Goal: Transaction & Acquisition: Purchase product/service

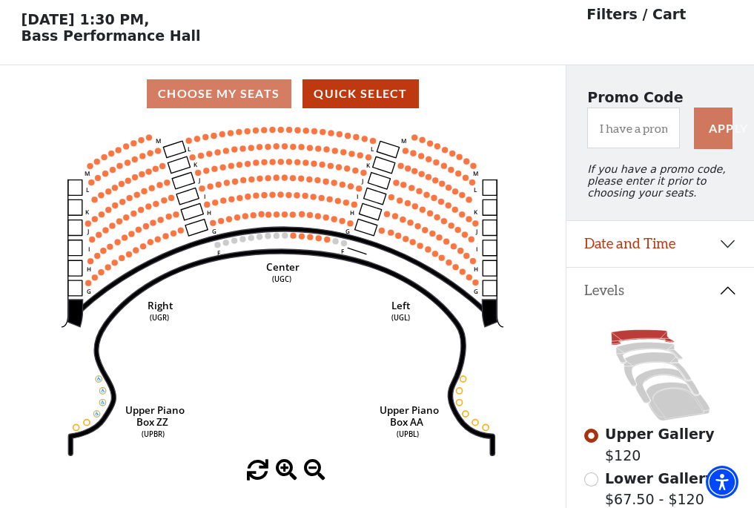
scroll to position [69, 0]
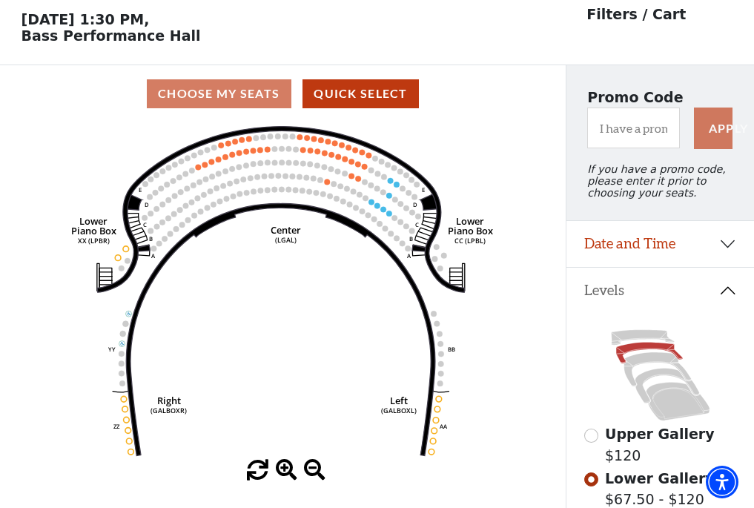
scroll to position [69, 0]
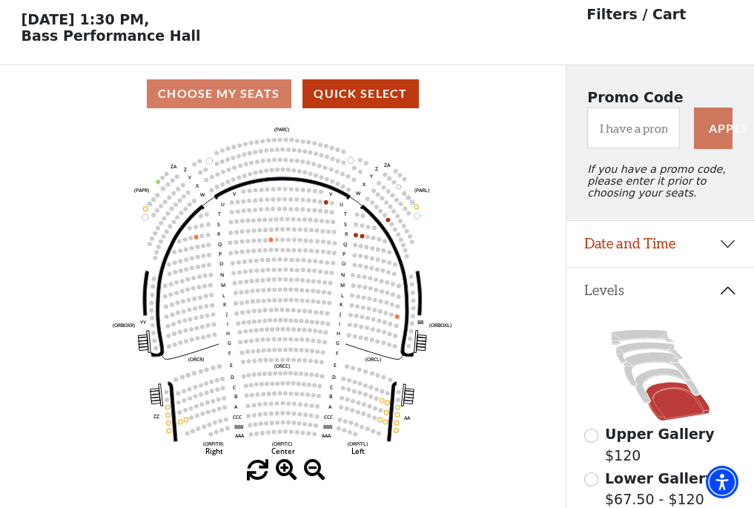
scroll to position [69, 0]
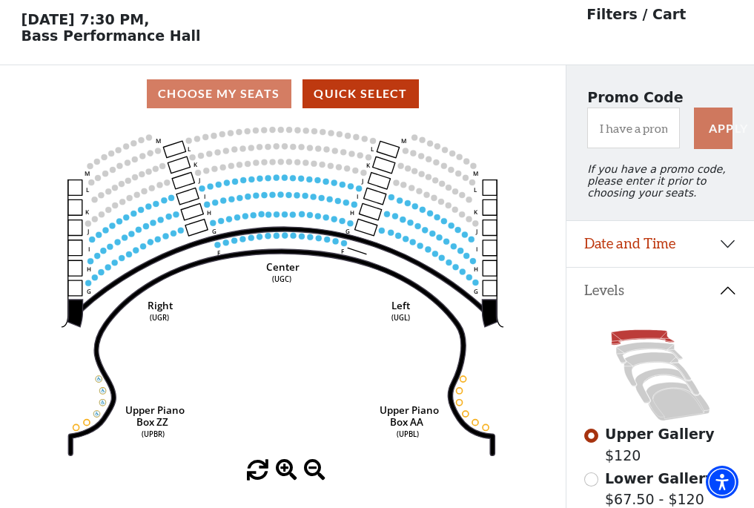
scroll to position [69, 0]
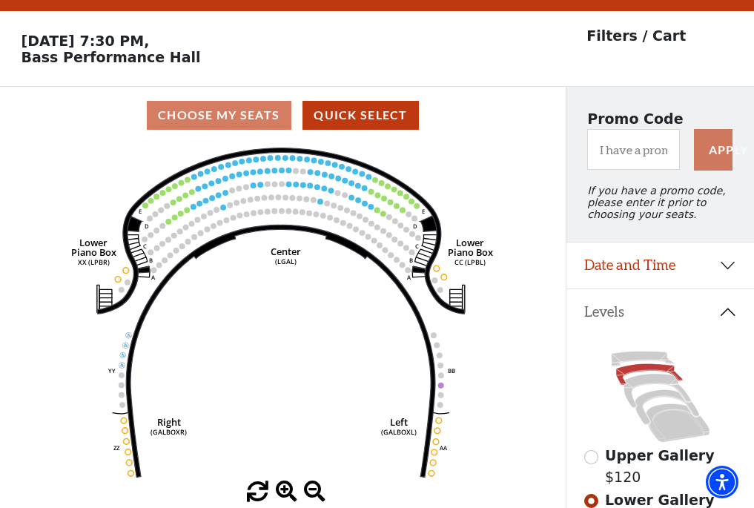
scroll to position [69, 0]
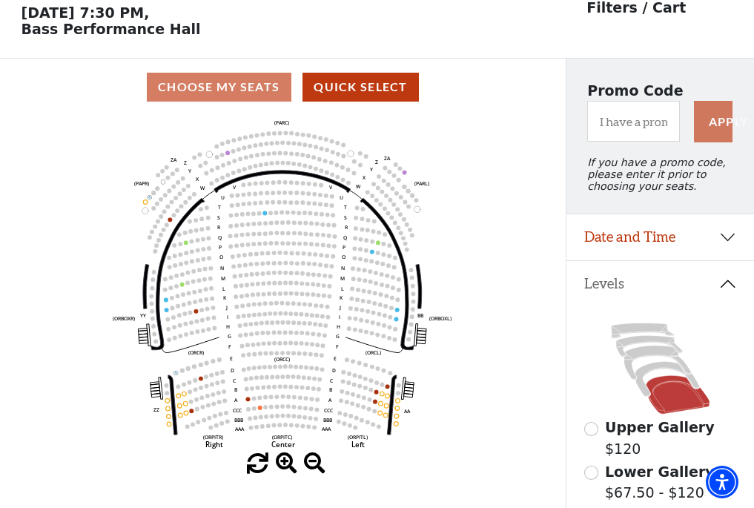
scroll to position [69, 0]
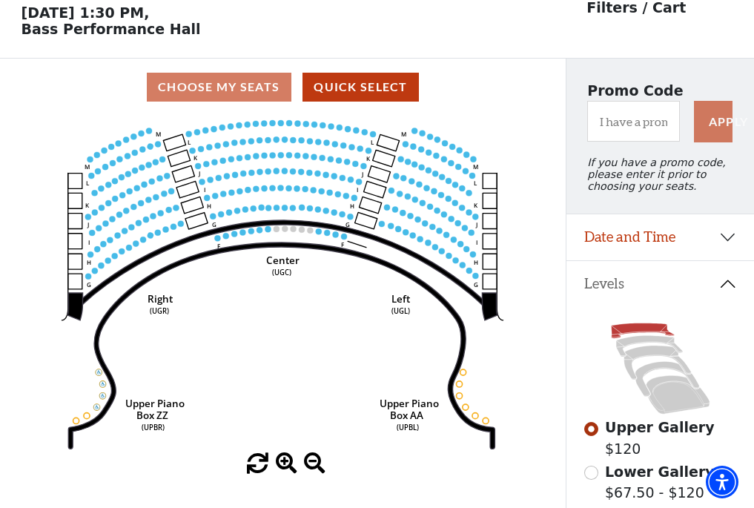
scroll to position [69, 0]
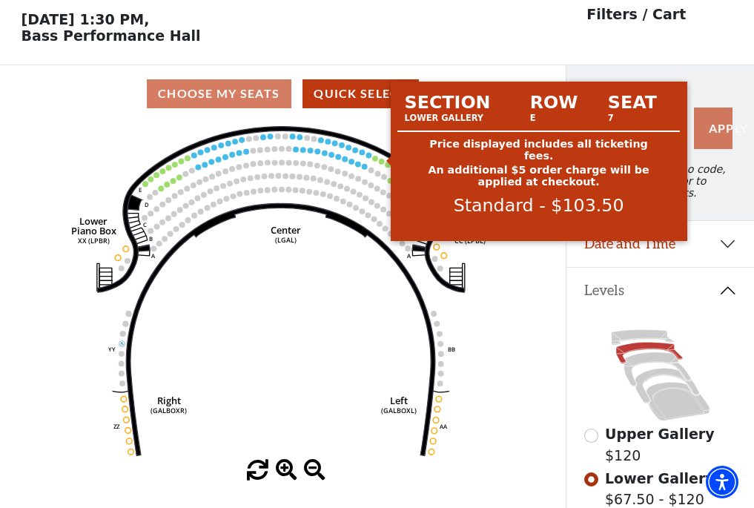
scroll to position [69, 0]
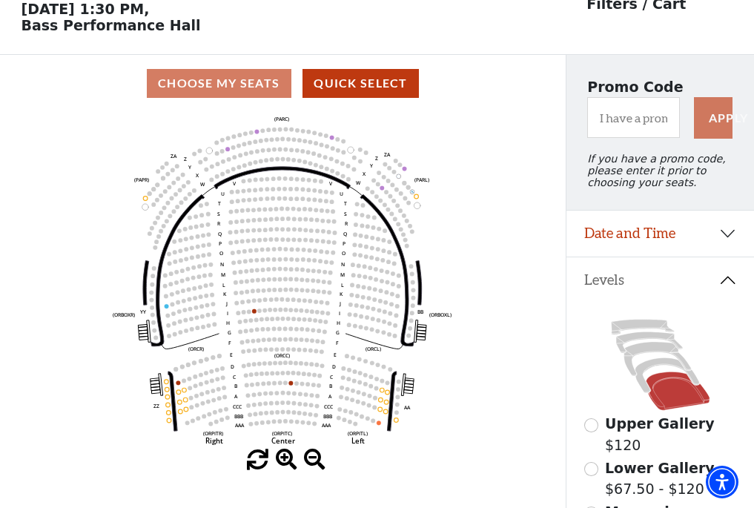
scroll to position [69, 0]
